Goal: Transaction & Acquisition: Purchase product/service

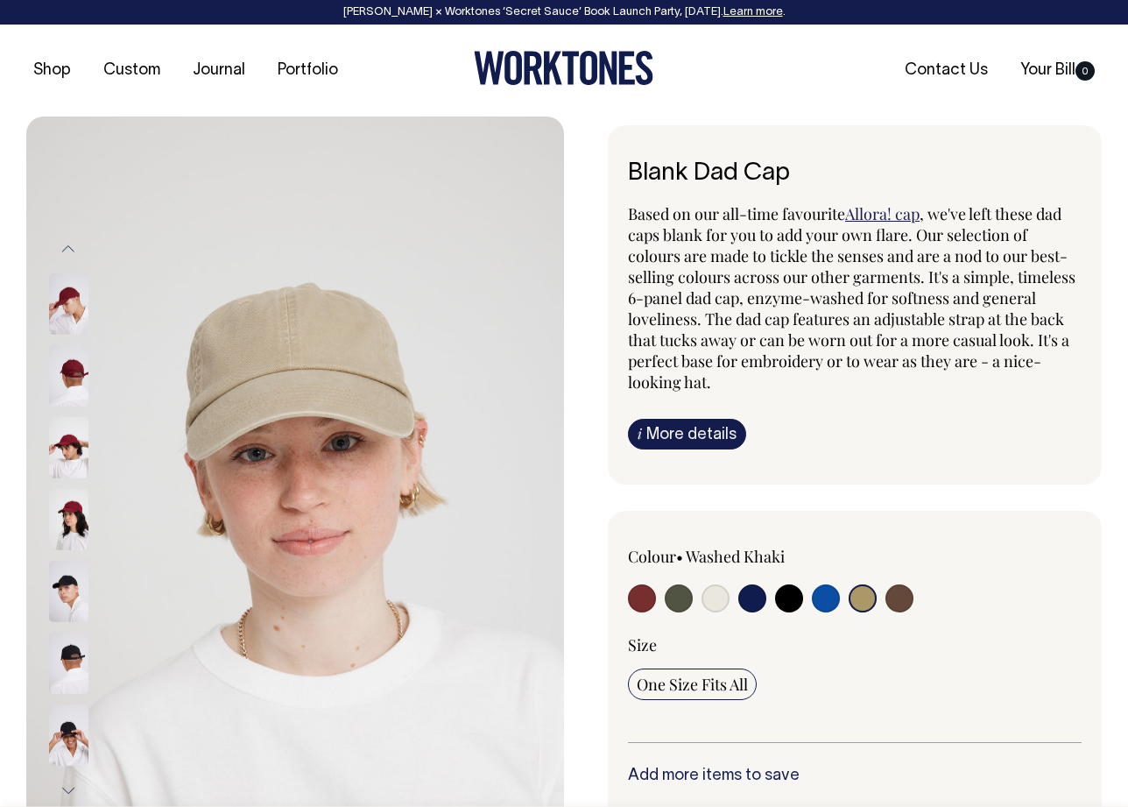
click at [728, 599] on input "radio" at bounding box center [715, 598] width 28 height 28
radio input "true"
select select "Natural"
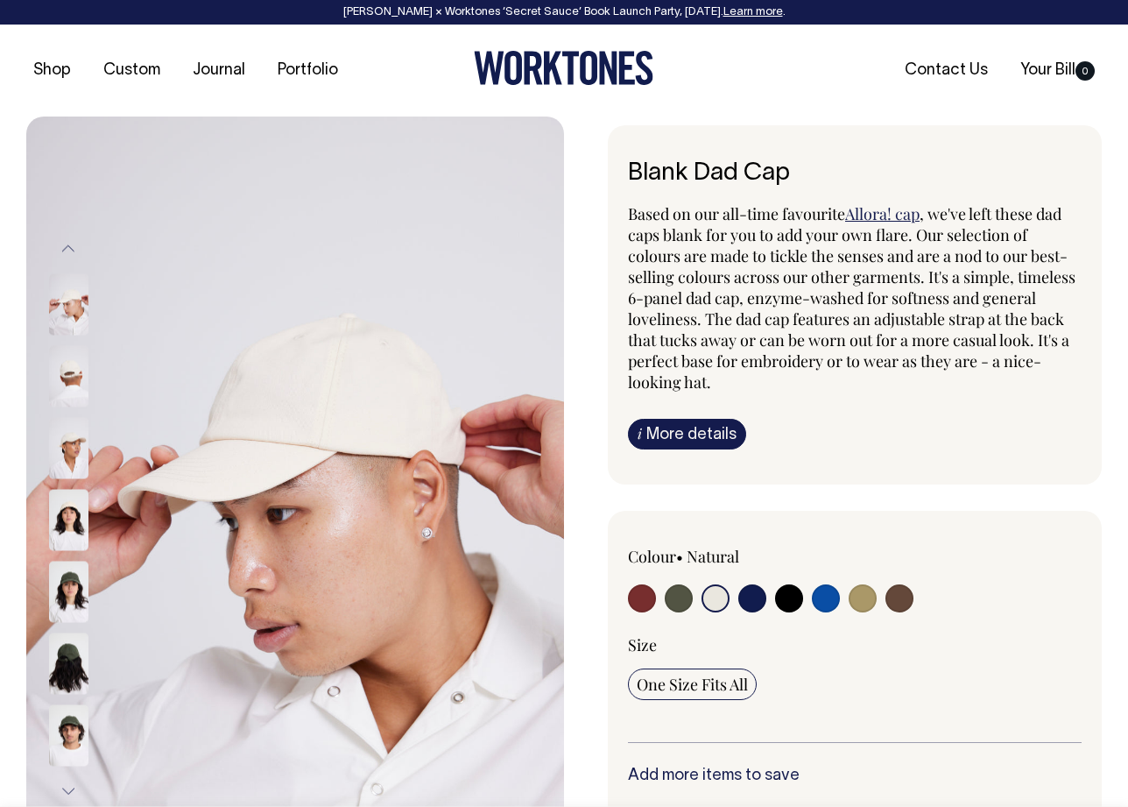
click at [863, 597] on input "radio" at bounding box center [863, 598] width 28 height 28
radio input "true"
select select "Washed Khaki"
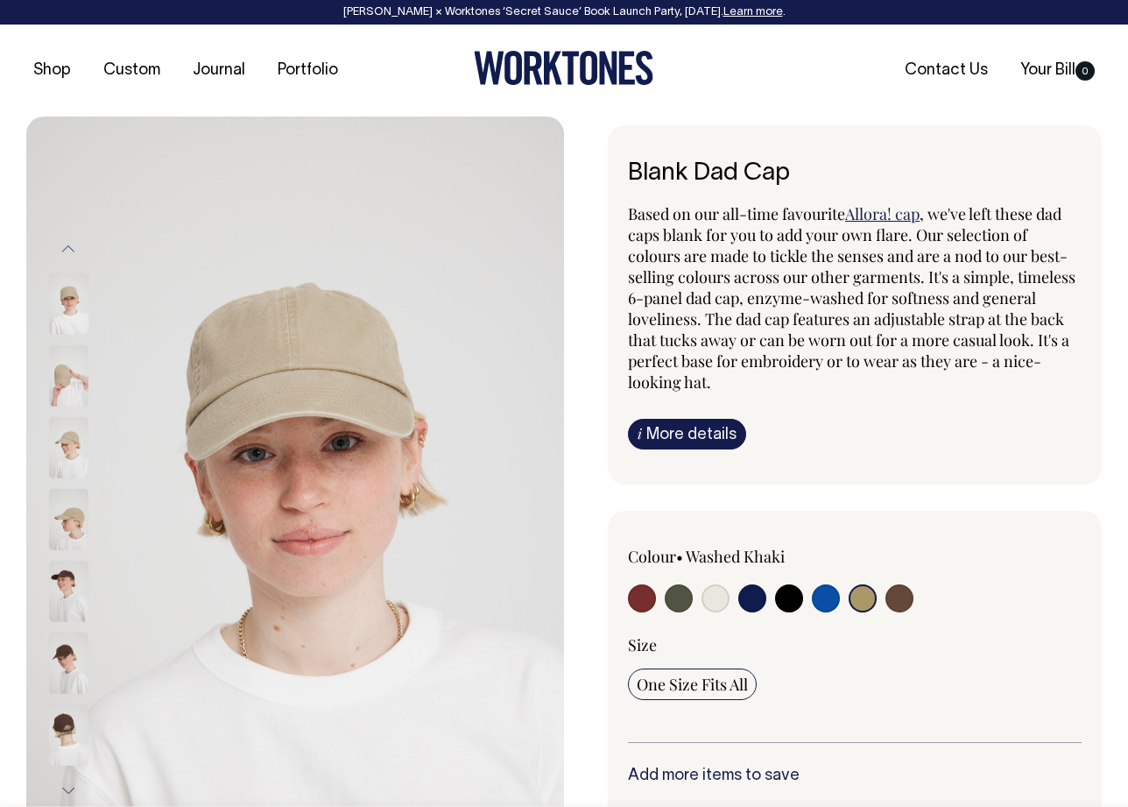
click at [709, 600] on input "radio" at bounding box center [715, 598] width 28 height 28
radio input "true"
select select "Natural"
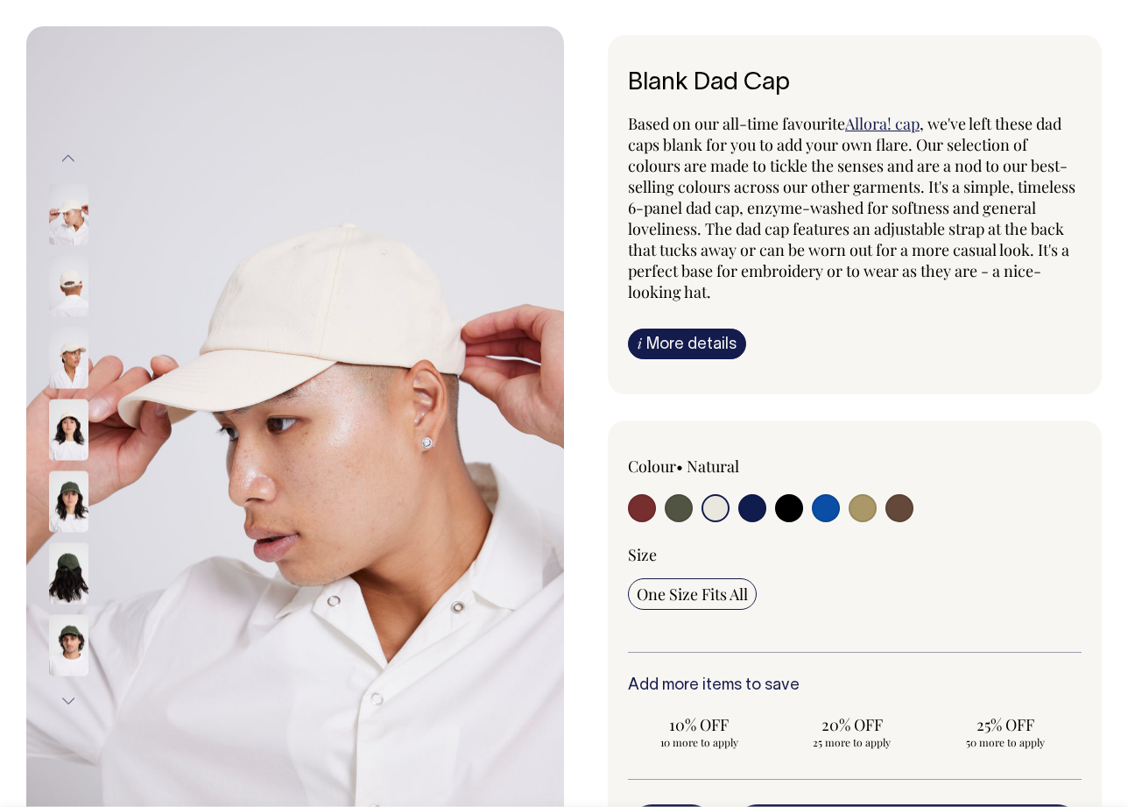
scroll to position [89, 0]
